Goal: Task Accomplishment & Management: Complete application form

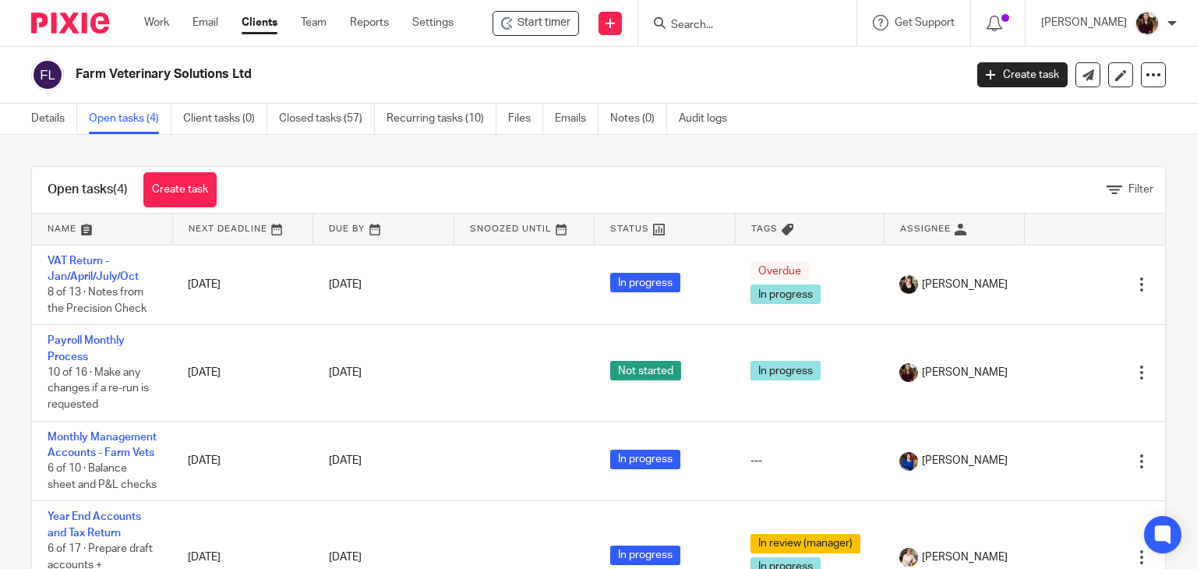
click at [714, 27] on input "Search" at bounding box center [740, 26] width 140 height 14
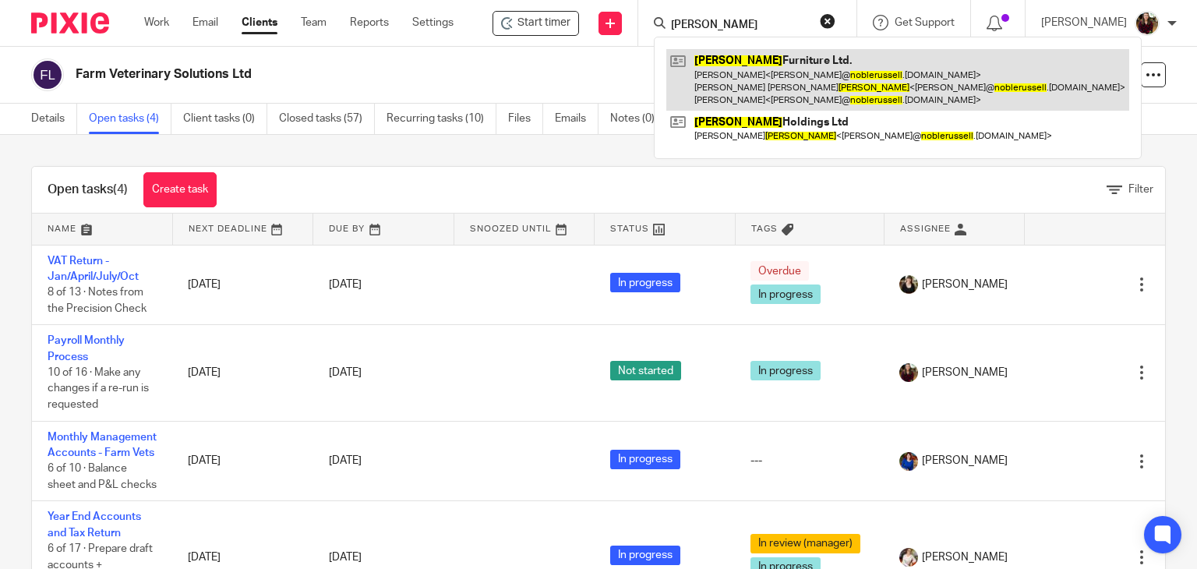
type input "[PERSON_NAME]"
click at [762, 81] on link at bounding box center [898, 80] width 463 height 62
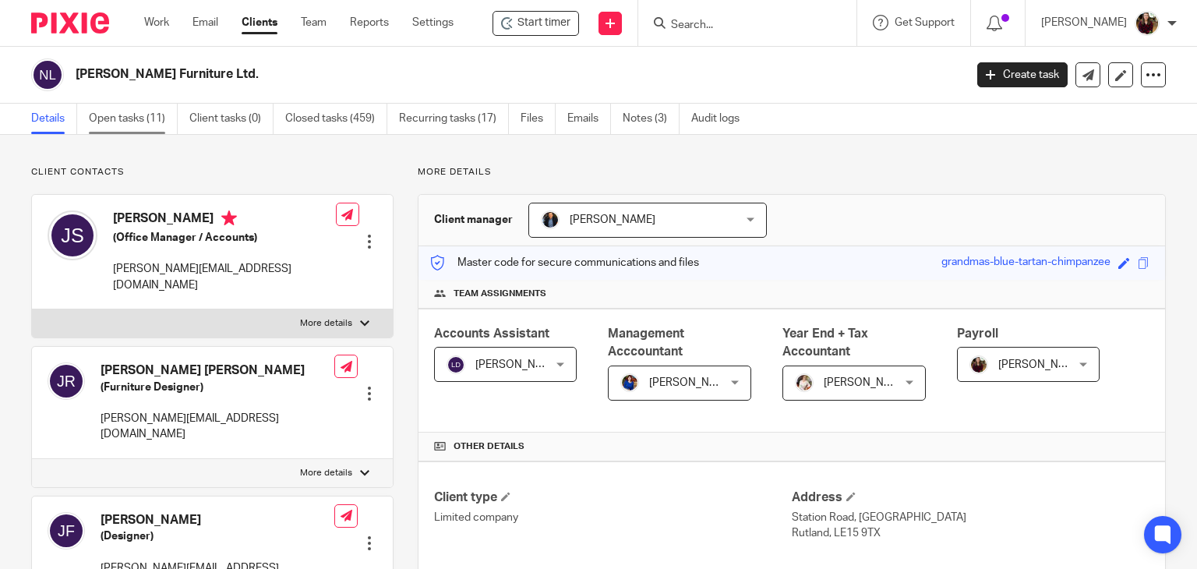
click at [145, 126] on link "Open tasks (11)" at bounding box center [133, 119] width 89 height 30
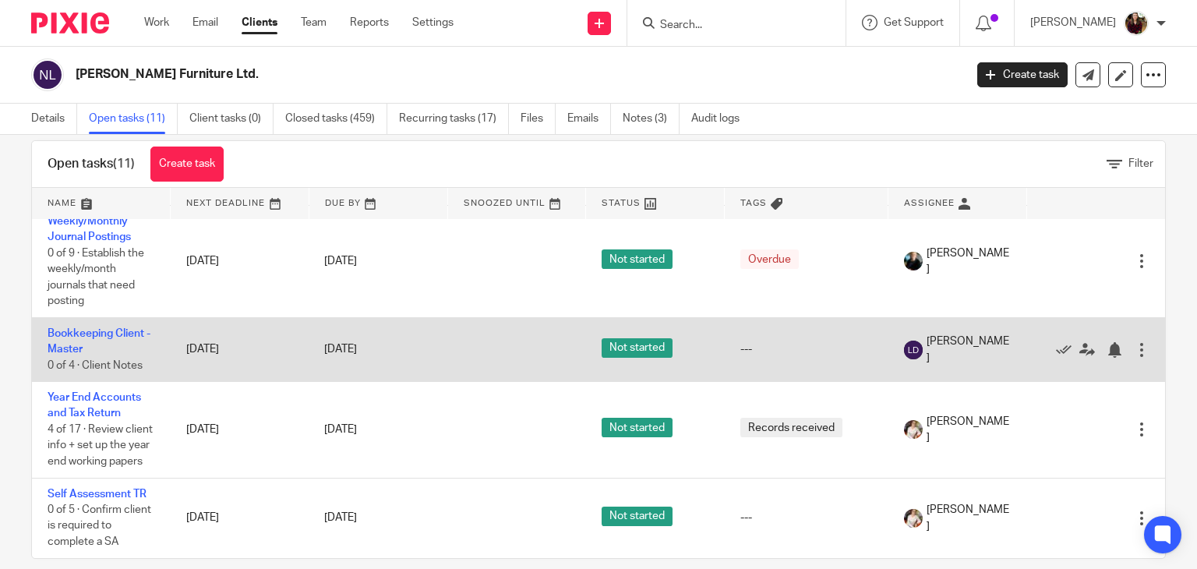
scroll to position [46, 0]
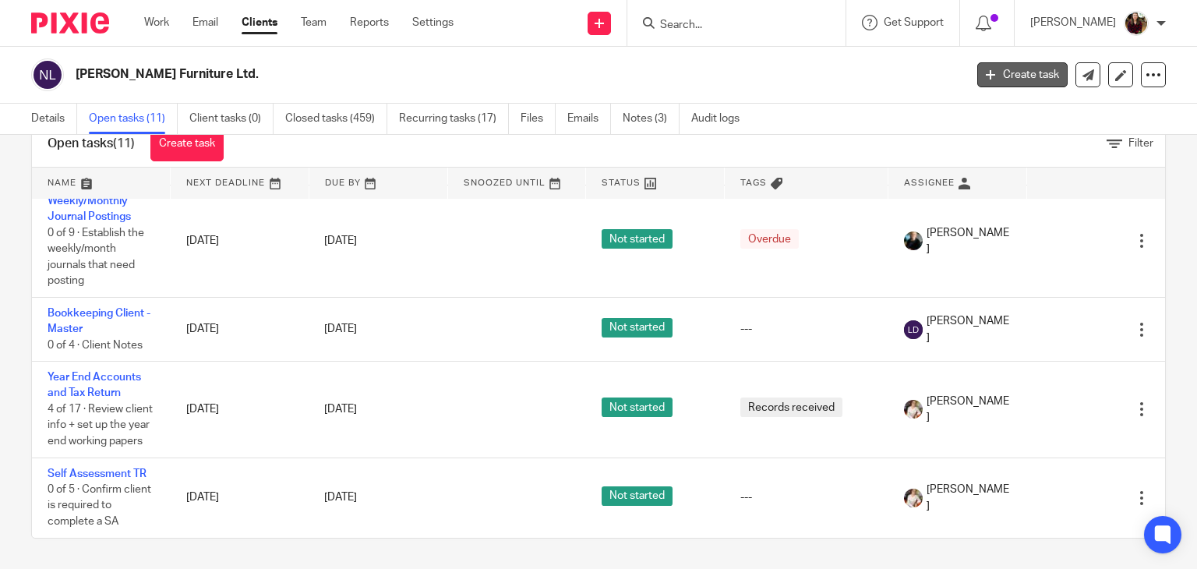
click at [991, 76] on link "Create task" at bounding box center [1023, 74] width 90 height 25
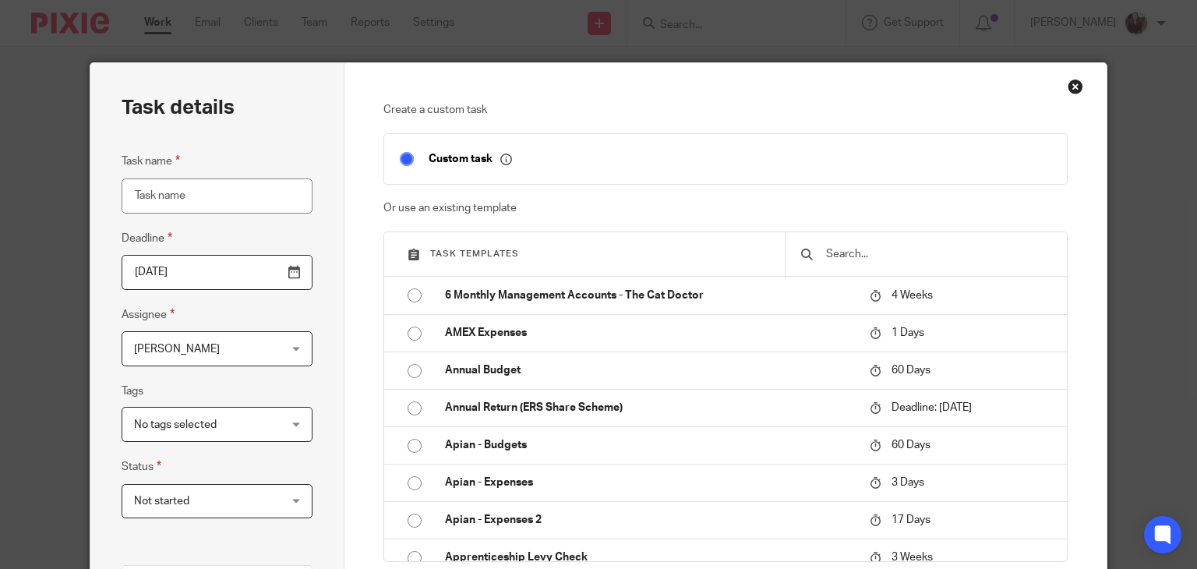
click at [865, 252] on input "text" at bounding box center [938, 254] width 227 height 17
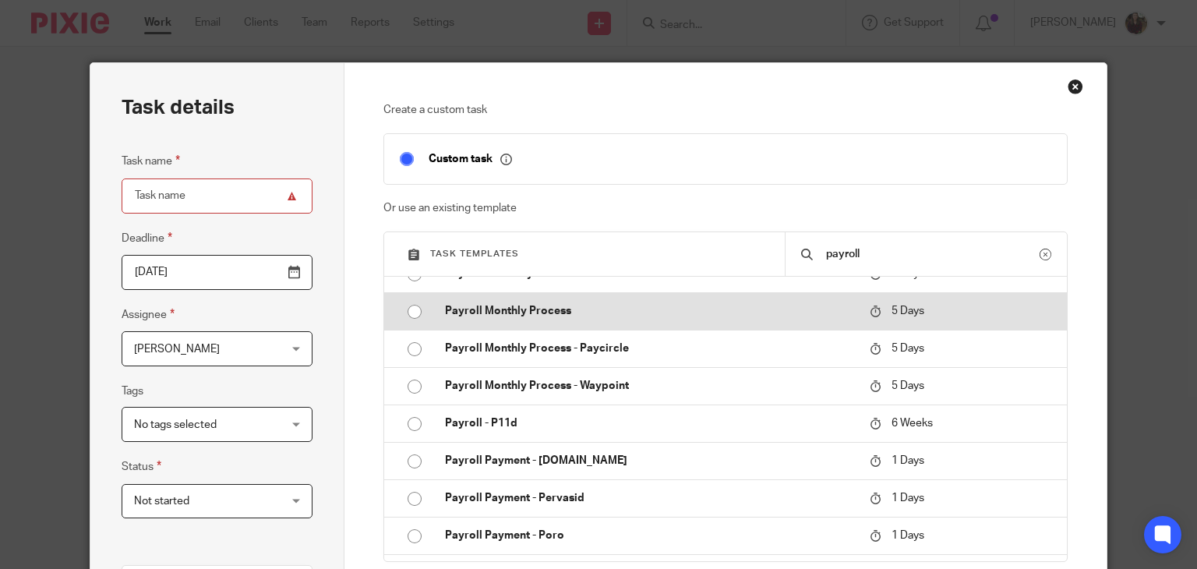
scroll to position [624, 0]
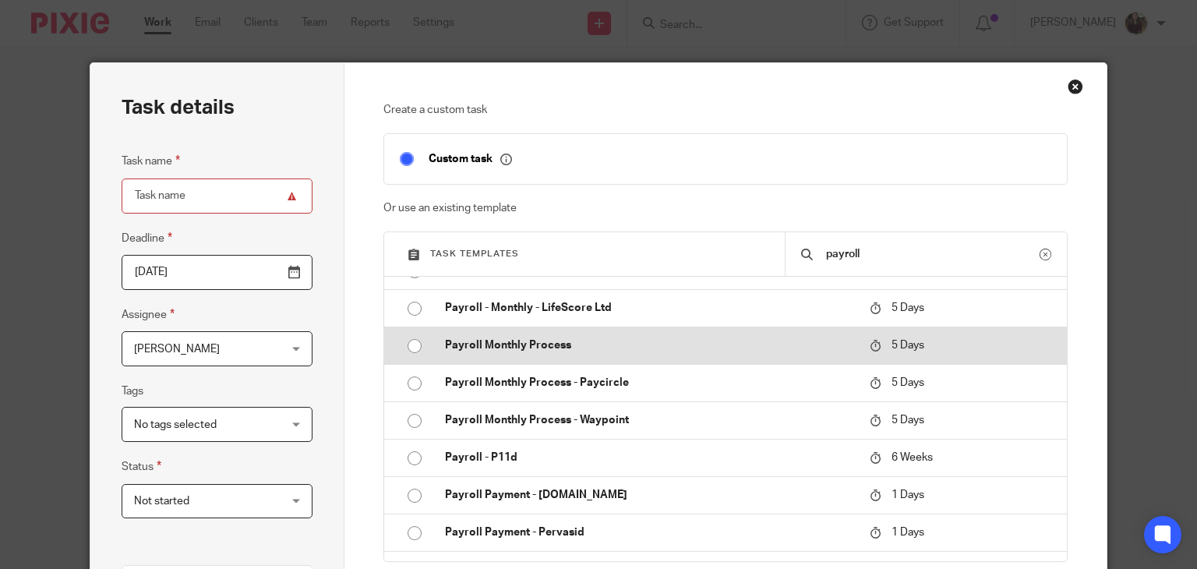
type input "payroll"
click at [574, 336] on td "Payroll Monthly Process" at bounding box center [646, 345] width 433 height 37
type input "2025-08-31"
type input "Payroll Monthly Process"
checkbox input "false"
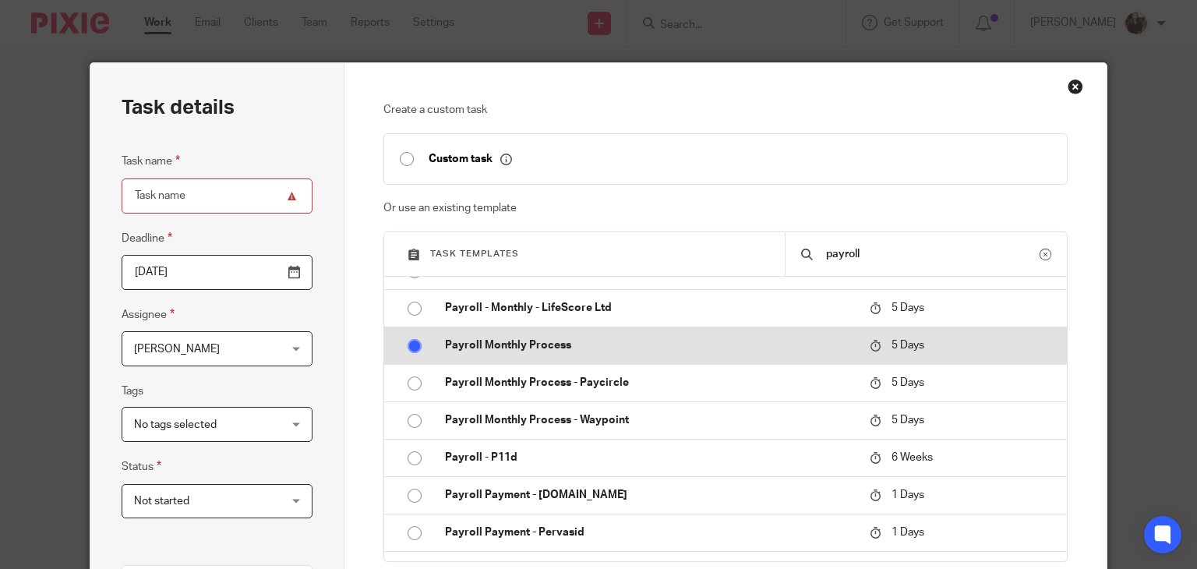
radio input "true"
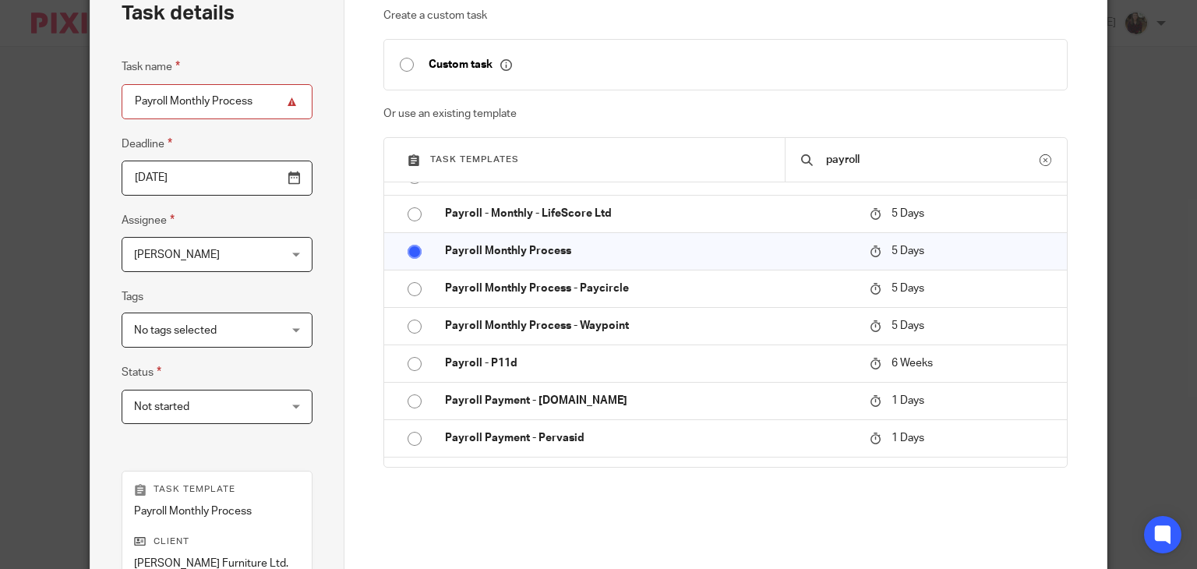
scroll to position [312, 0]
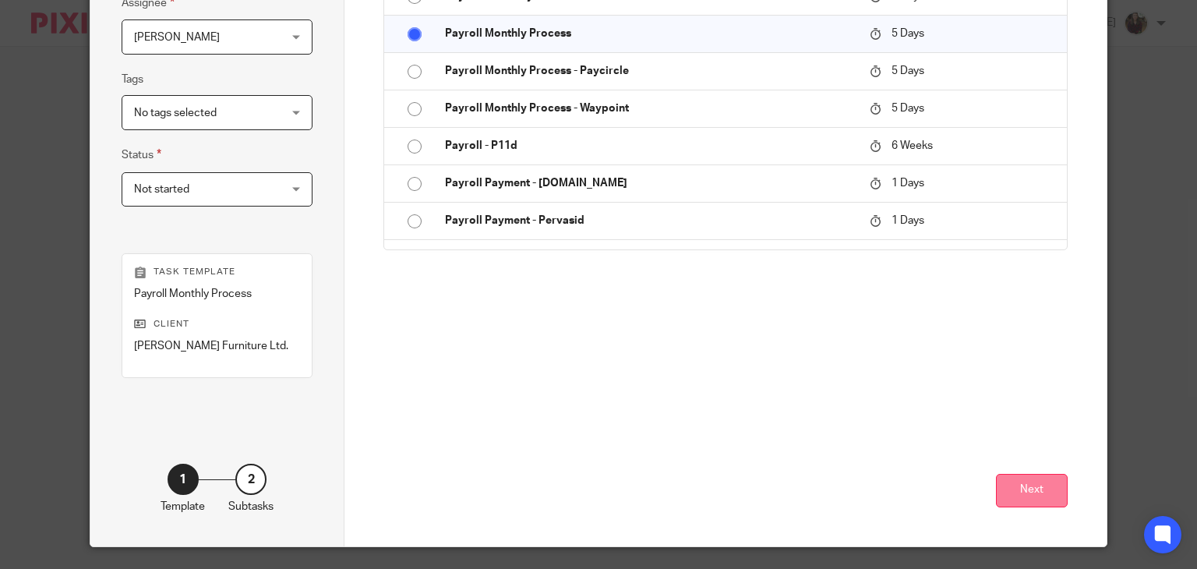
click at [1041, 489] on button "Next" at bounding box center [1032, 491] width 72 height 34
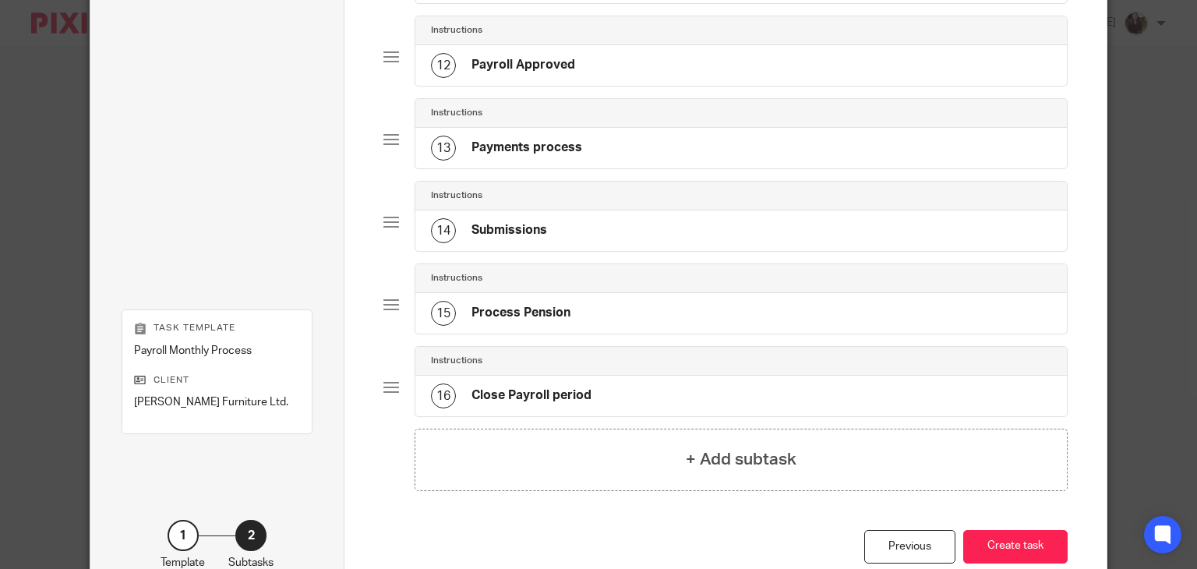
scroll to position [1091, 0]
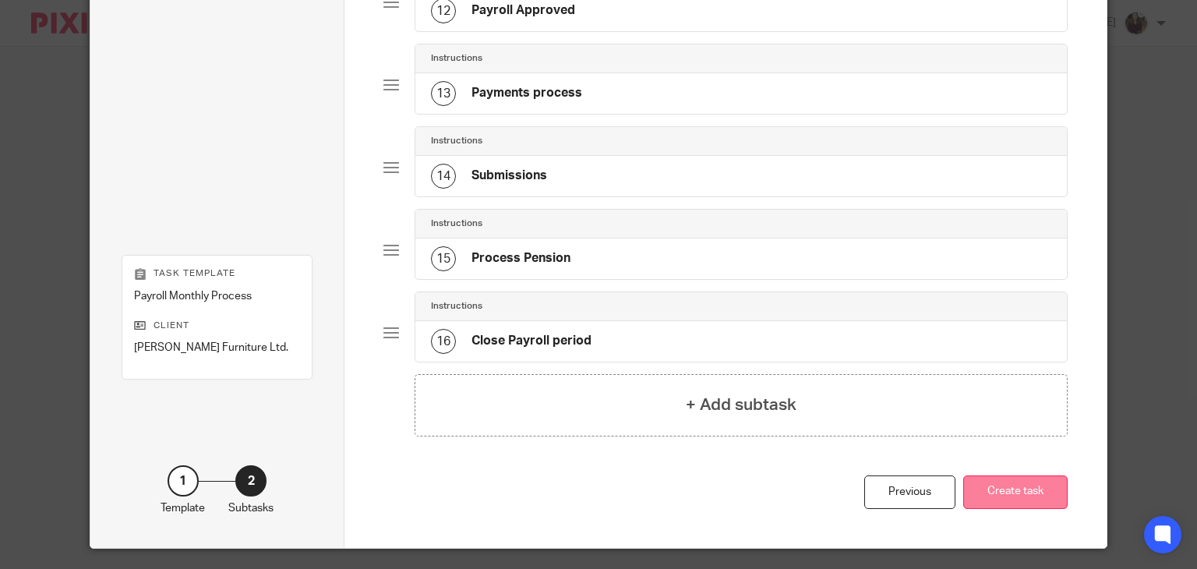
click at [976, 485] on button "Create task" at bounding box center [1016, 493] width 104 height 34
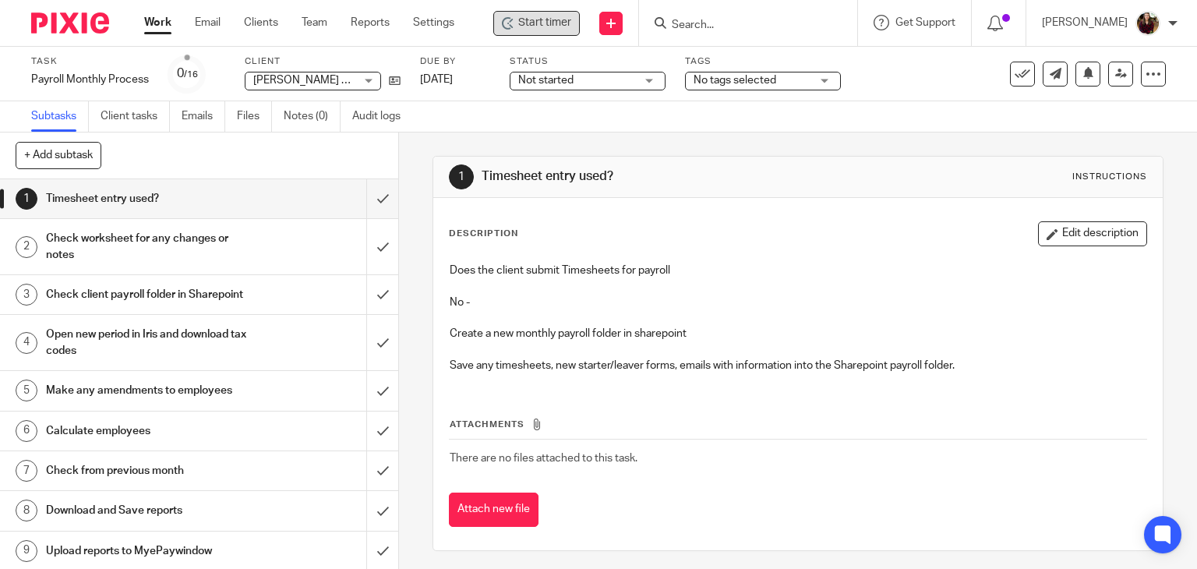
click at [551, 28] on span "Start timer" at bounding box center [544, 23] width 53 height 16
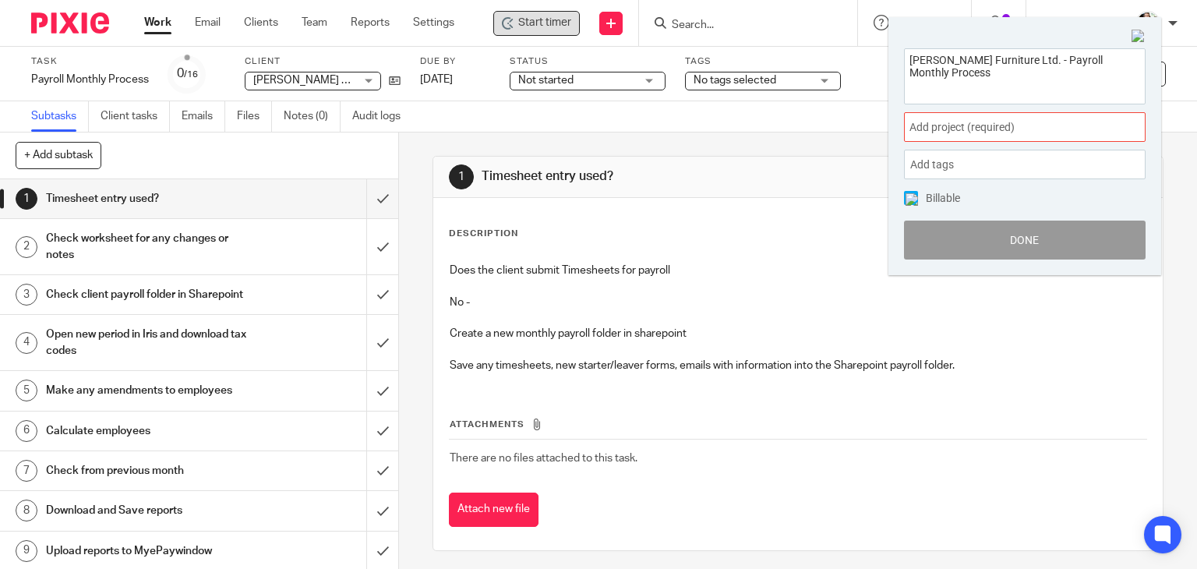
click at [1017, 134] on span "Add project (required) :" at bounding box center [1008, 127] width 196 height 16
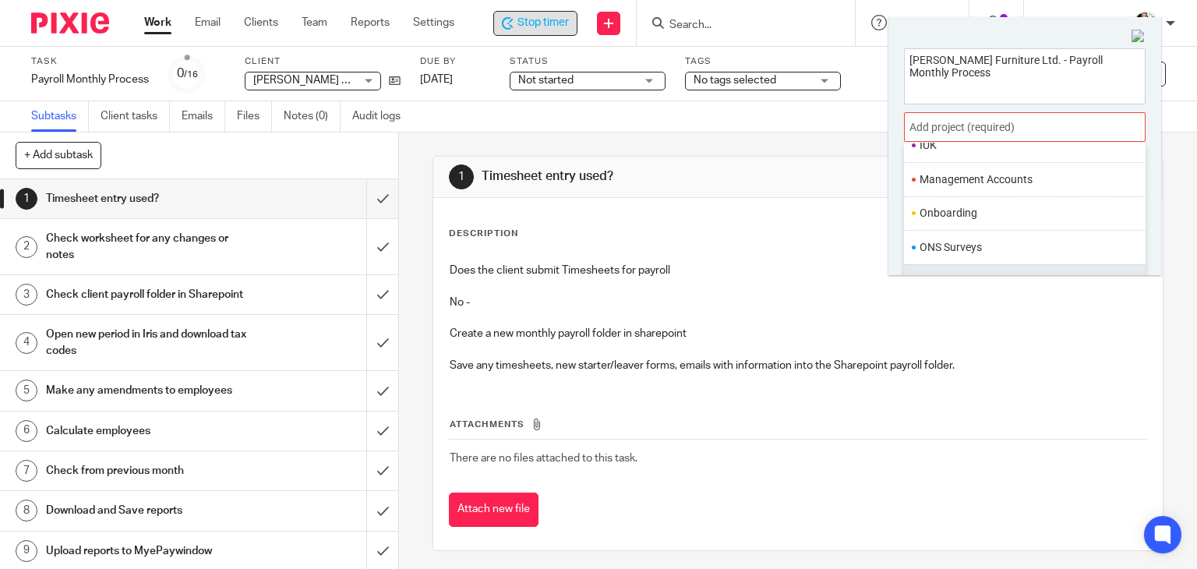
scroll to position [583, 0]
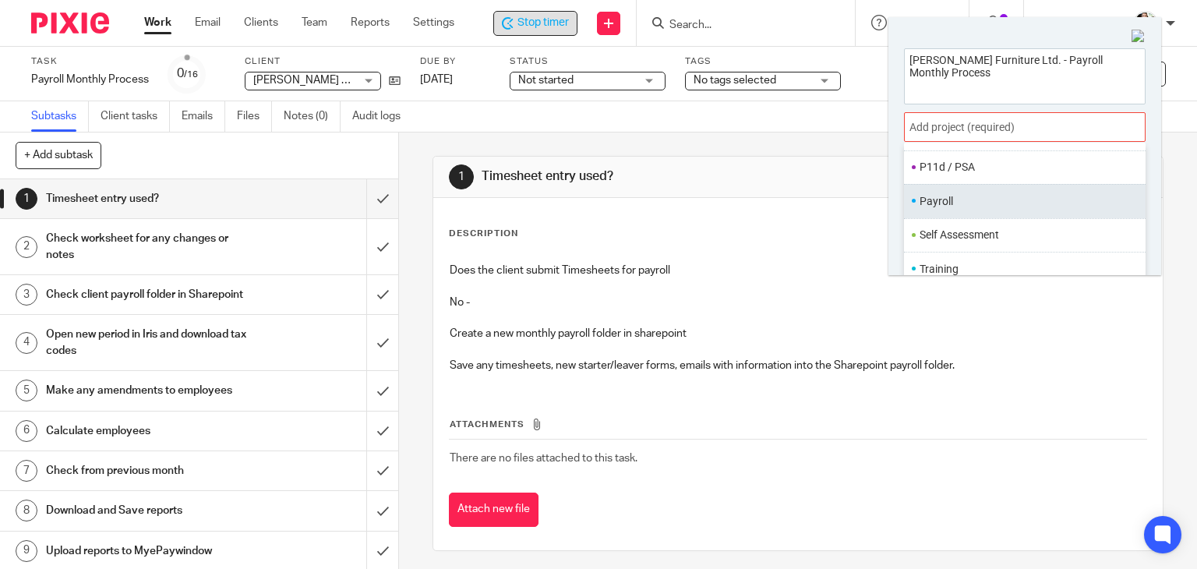
click at [951, 204] on li "Payroll" at bounding box center [1021, 201] width 203 height 16
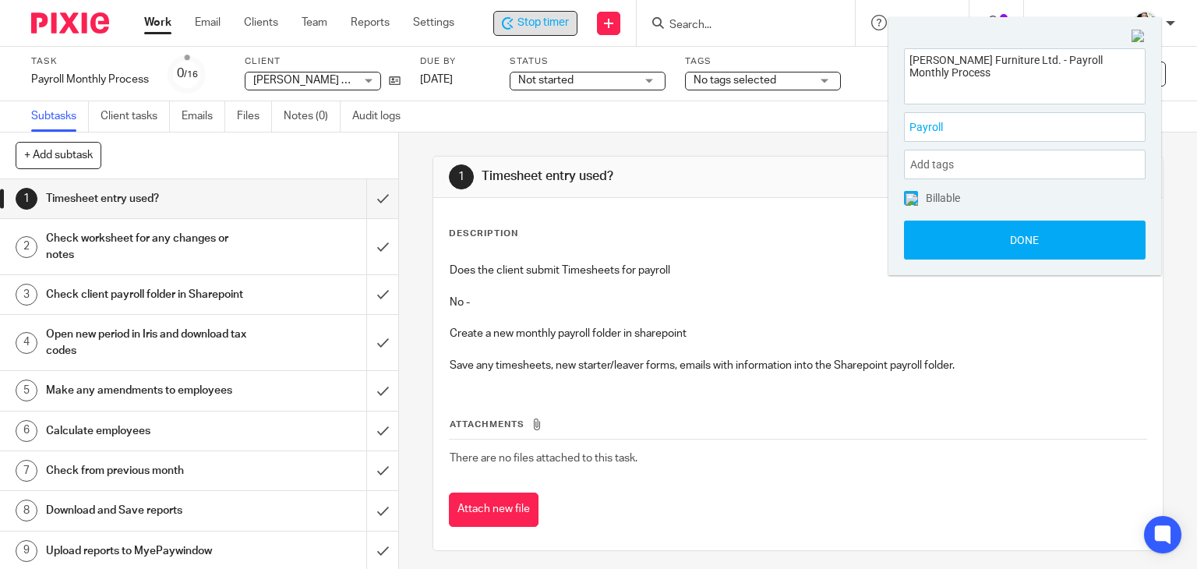
drag, startPoint x: 978, startPoint y: 244, endPoint x: 969, endPoint y: 83, distance: 161.6
click at [978, 244] on button "Done" at bounding box center [1025, 240] width 242 height 39
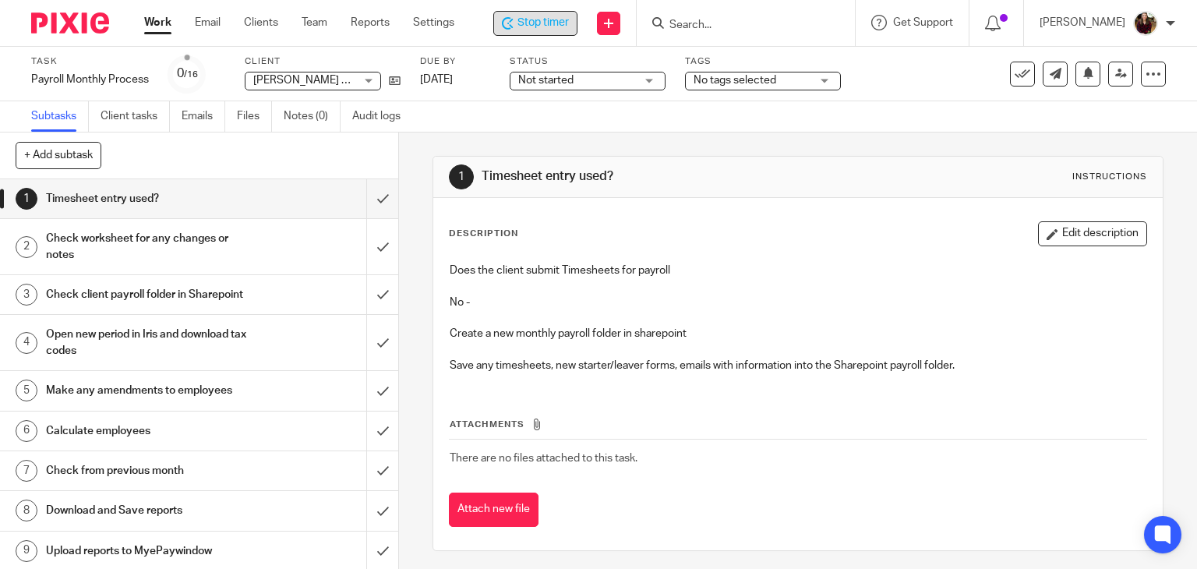
drag, startPoint x: 716, startPoint y: 484, endPoint x: 703, endPoint y: 481, distance: 13.6
click at [716, 484] on div "Attachments There are no files attached to this task. Attach new file" at bounding box center [798, 457] width 699 height 142
click at [365, 206] on input "submit" at bounding box center [199, 198] width 398 height 39
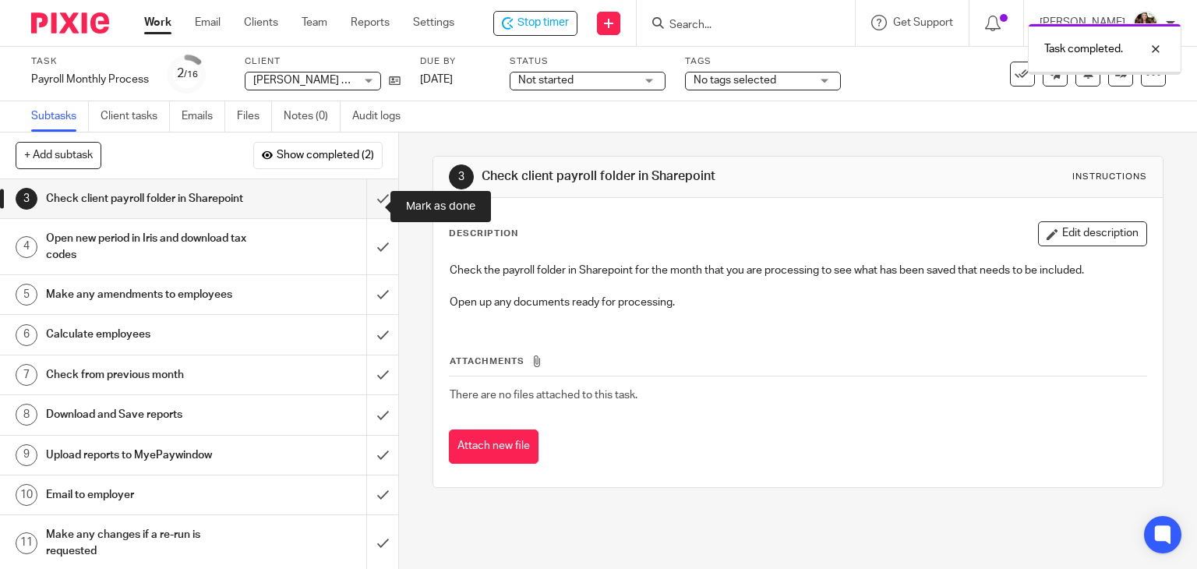
click at [371, 207] on input "submit" at bounding box center [199, 198] width 398 height 39
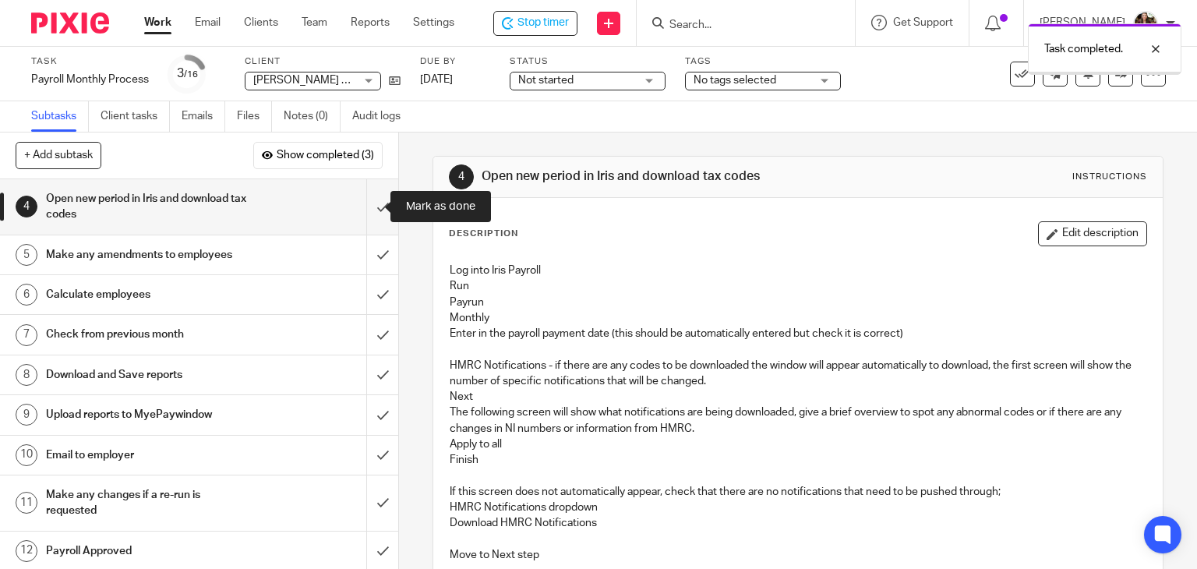
click at [361, 204] on input "submit" at bounding box center [199, 206] width 398 height 55
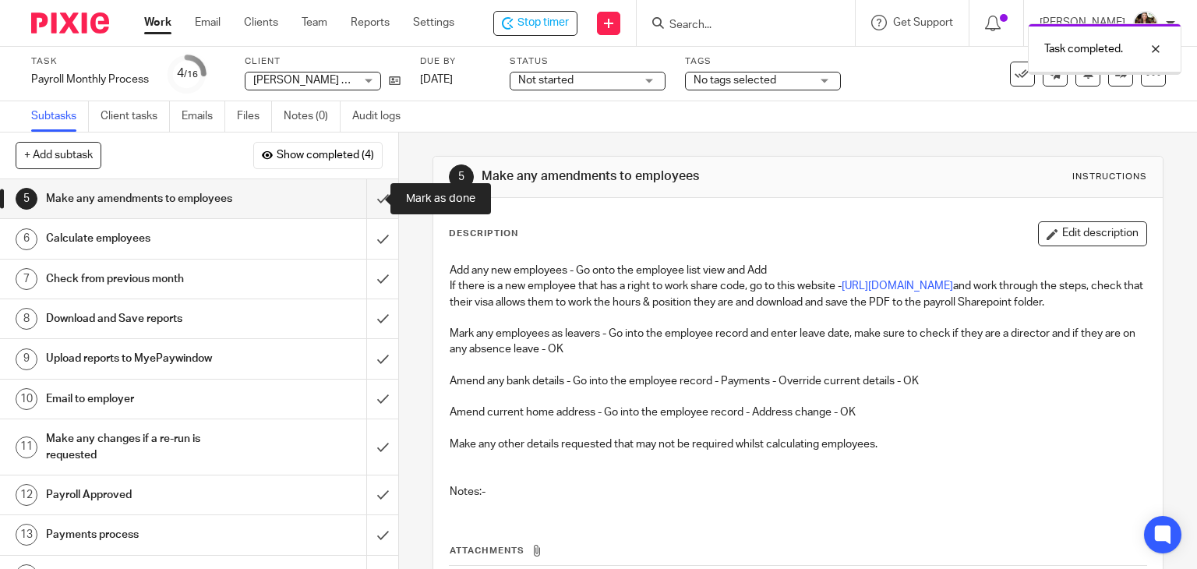
click at [366, 204] on input "submit" at bounding box center [199, 198] width 398 height 39
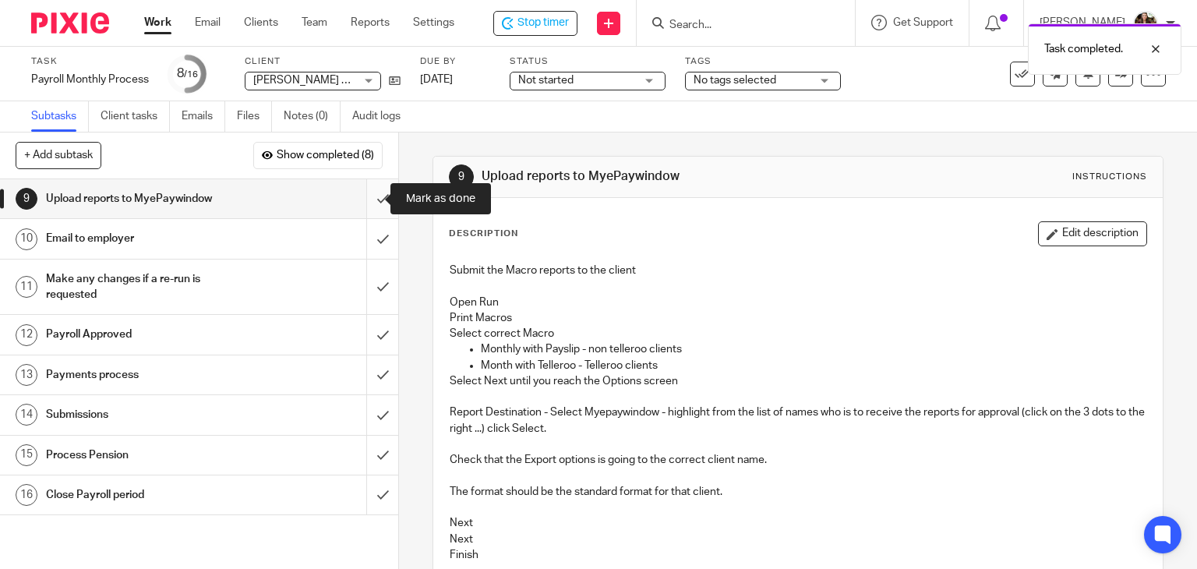
click at [368, 200] on input "submit" at bounding box center [199, 198] width 398 height 39
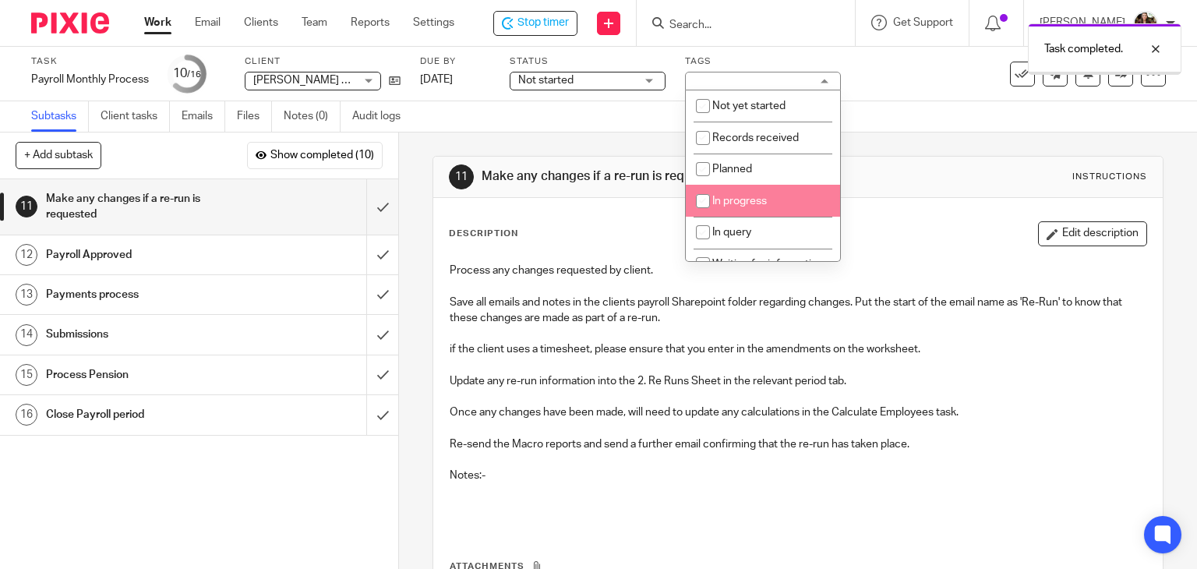
click at [766, 196] on span "In progress" at bounding box center [739, 201] width 55 height 11
checkbox input "true"
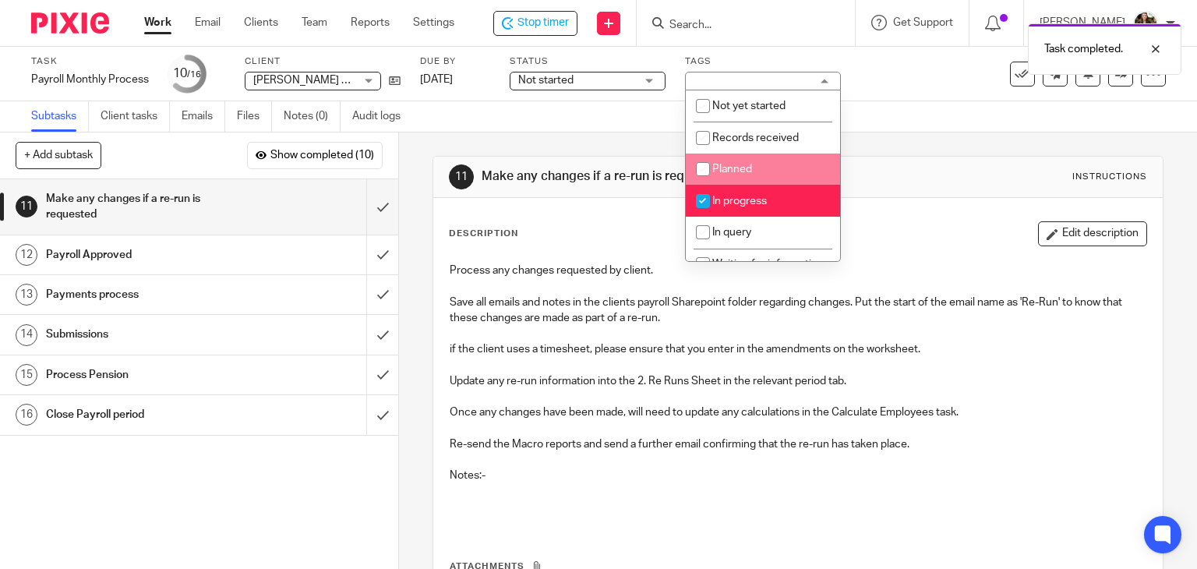
click at [892, 113] on div "Subtasks Client tasks Emails Files Notes (0) Audit logs" at bounding box center [598, 116] width 1197 height 31
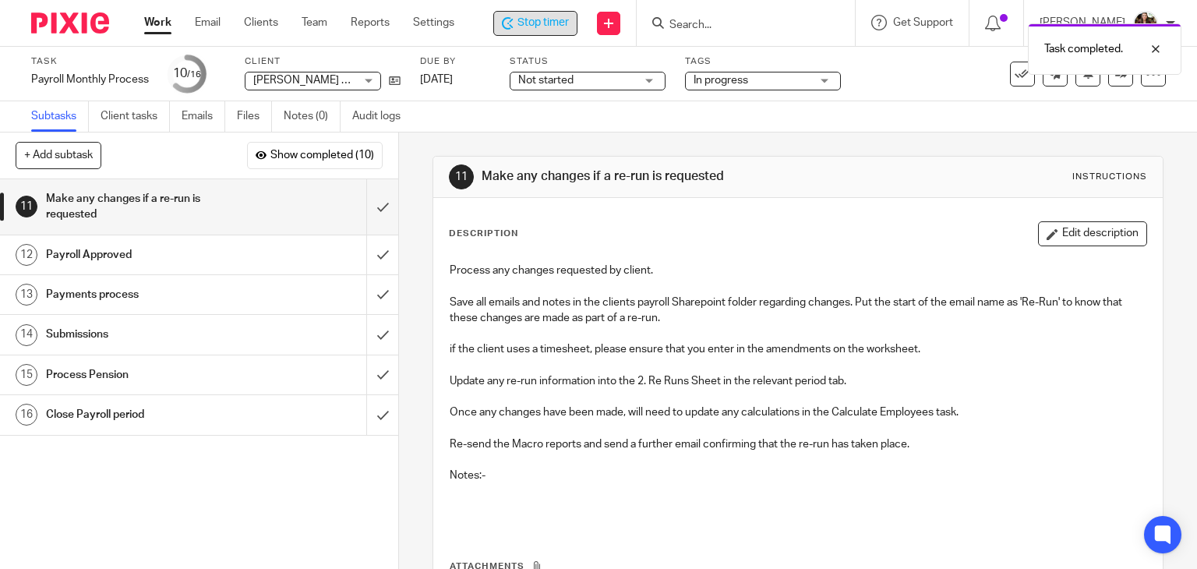
click at [539, 16] on span "Stop timer" at bounding box center [543, 23] width 51 height 16
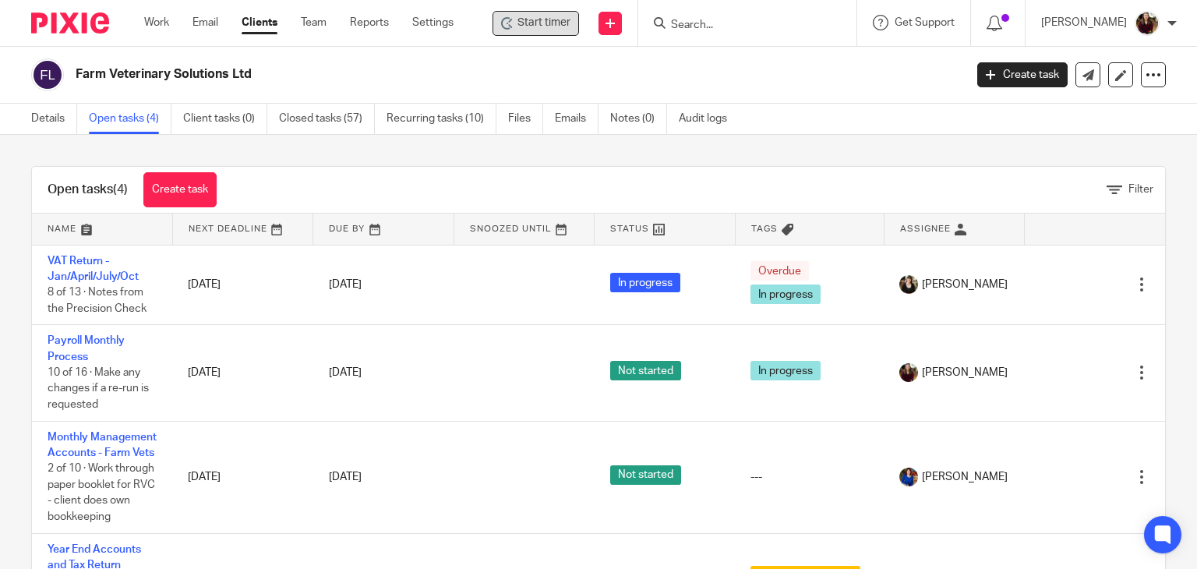
click at [550, 24] on span "Start timer" at bounding box center [544, 23] width 53 height 16
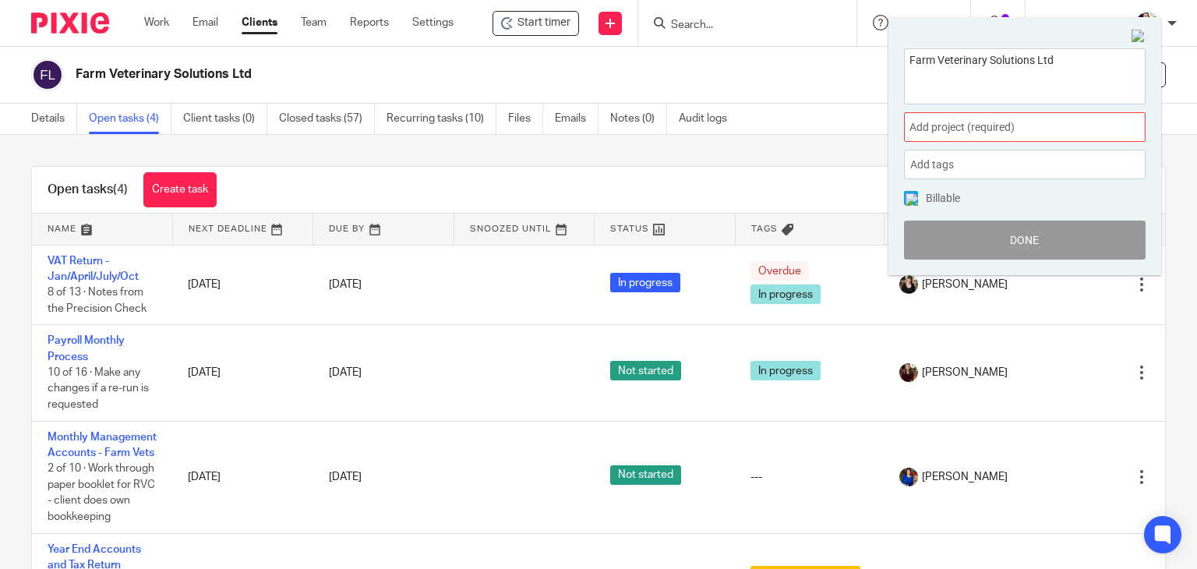
click at [1007, 119] on span "Add project (required) :" at bounding box center [1008, 127] width 196 height 16
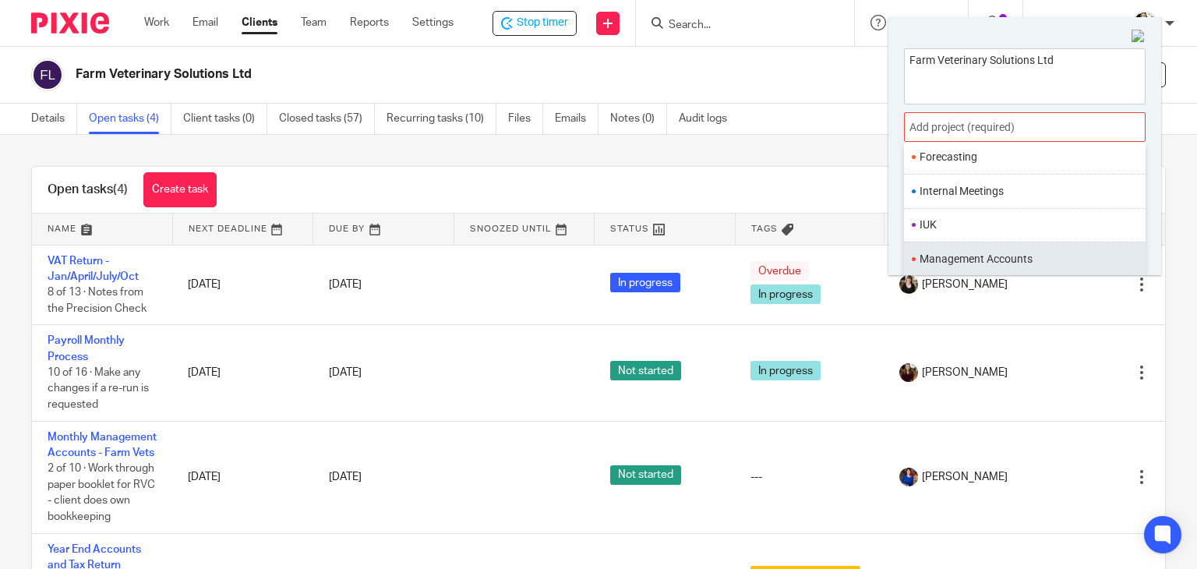
scroll to position [583, 0]
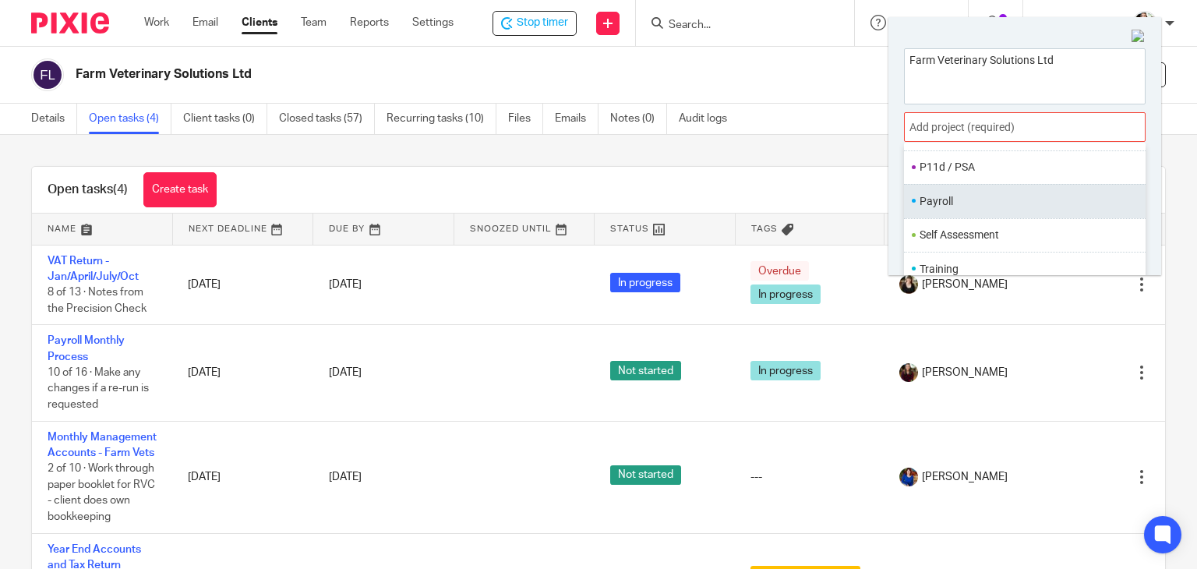
click at [949, 200] on li "Payroll" at bounding box center [1021, 201] width 203 height 16
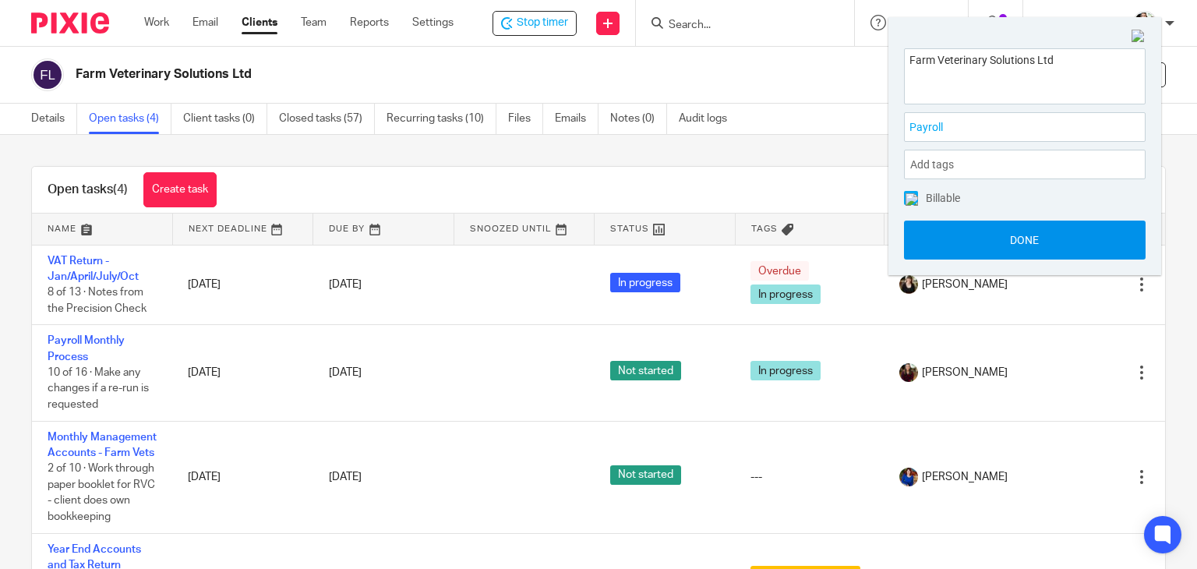
click at [979, 244] on button "Done" at bounding box center [1025, 240] width 242 height 39
